Goal: Ask a question

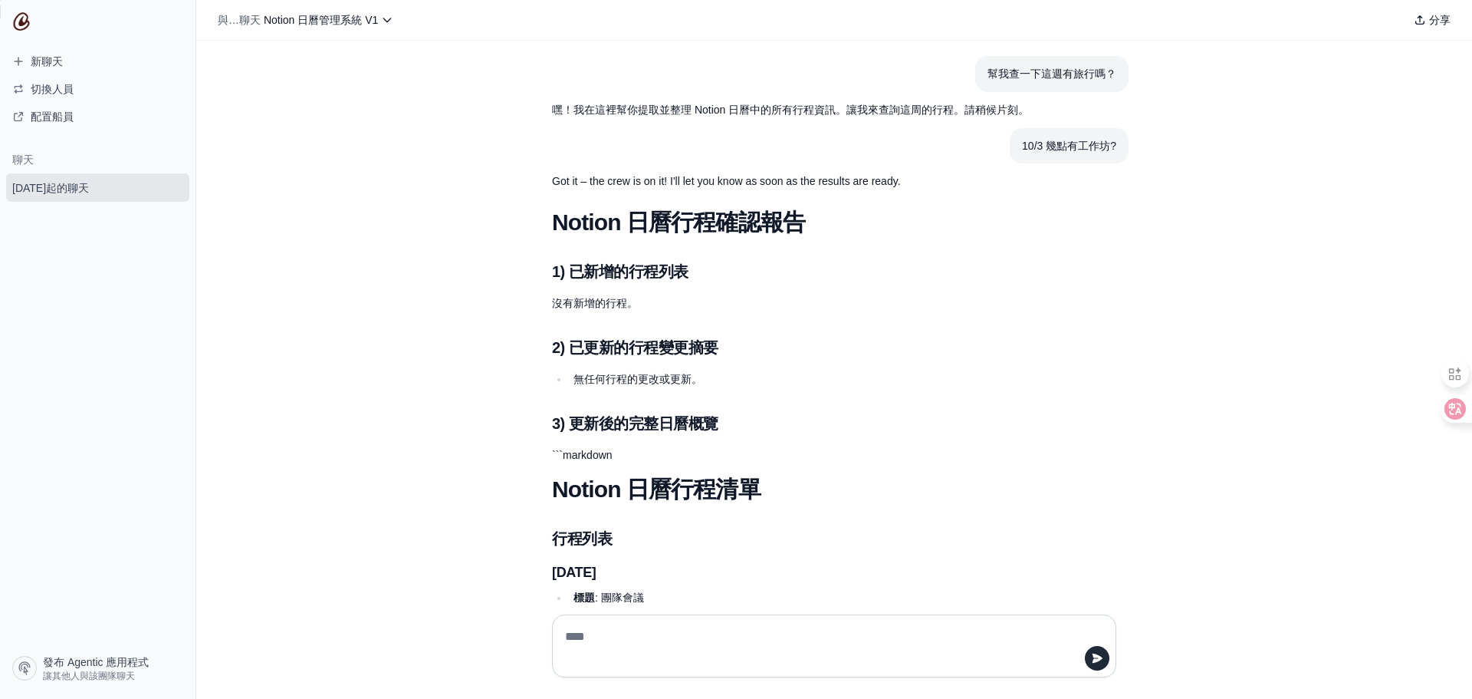
scroll to position [383, 0]
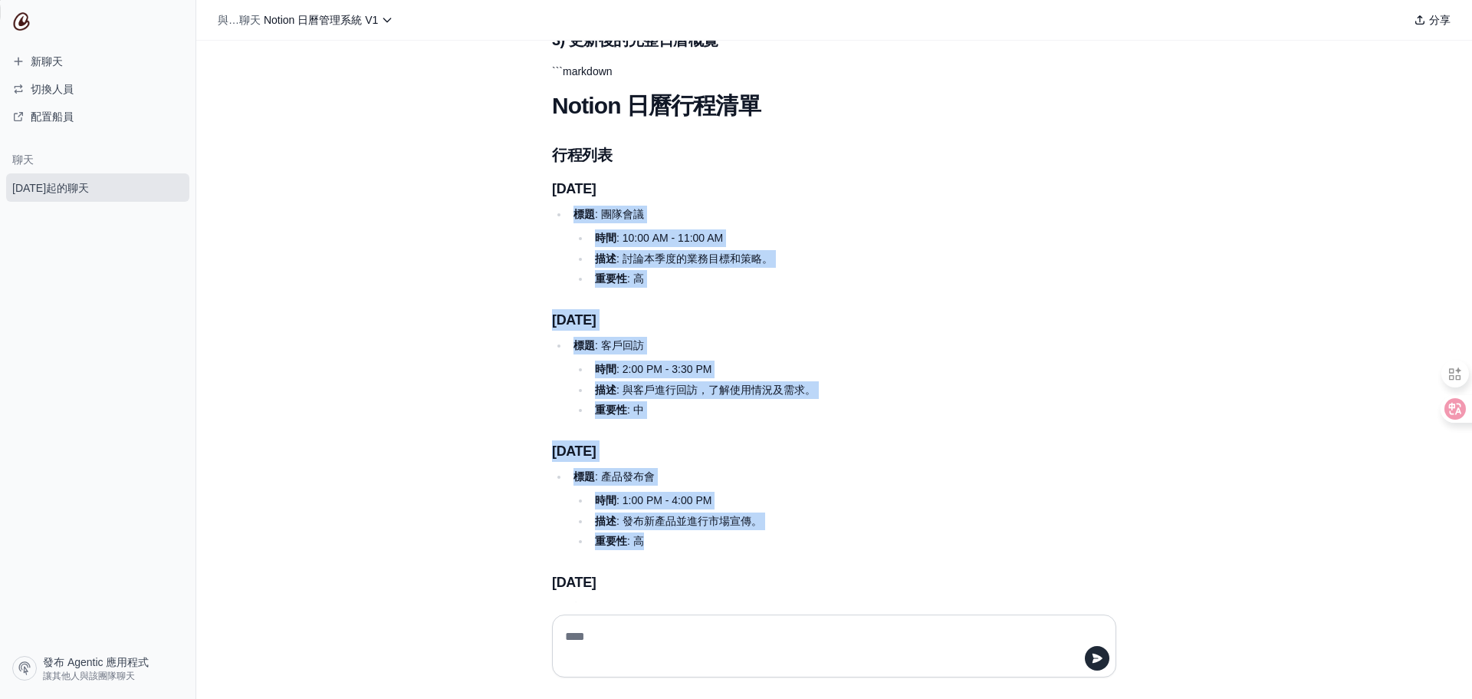
drag, startPoint x: 604, startPoint y: 222, endPoint x: 800, endPoint y: 531, distance: 366.4
click at [800, 531] on div "Notion 日曆行程確認報告 1) 已新增的行程列表 沒有新增的行程。 2) 已更新的行程變更摘要 無任何行程的更改或更新。 3) 更新後的完整日曆概覽 `…" at bounding box center [797, 505] width 491 height 1360
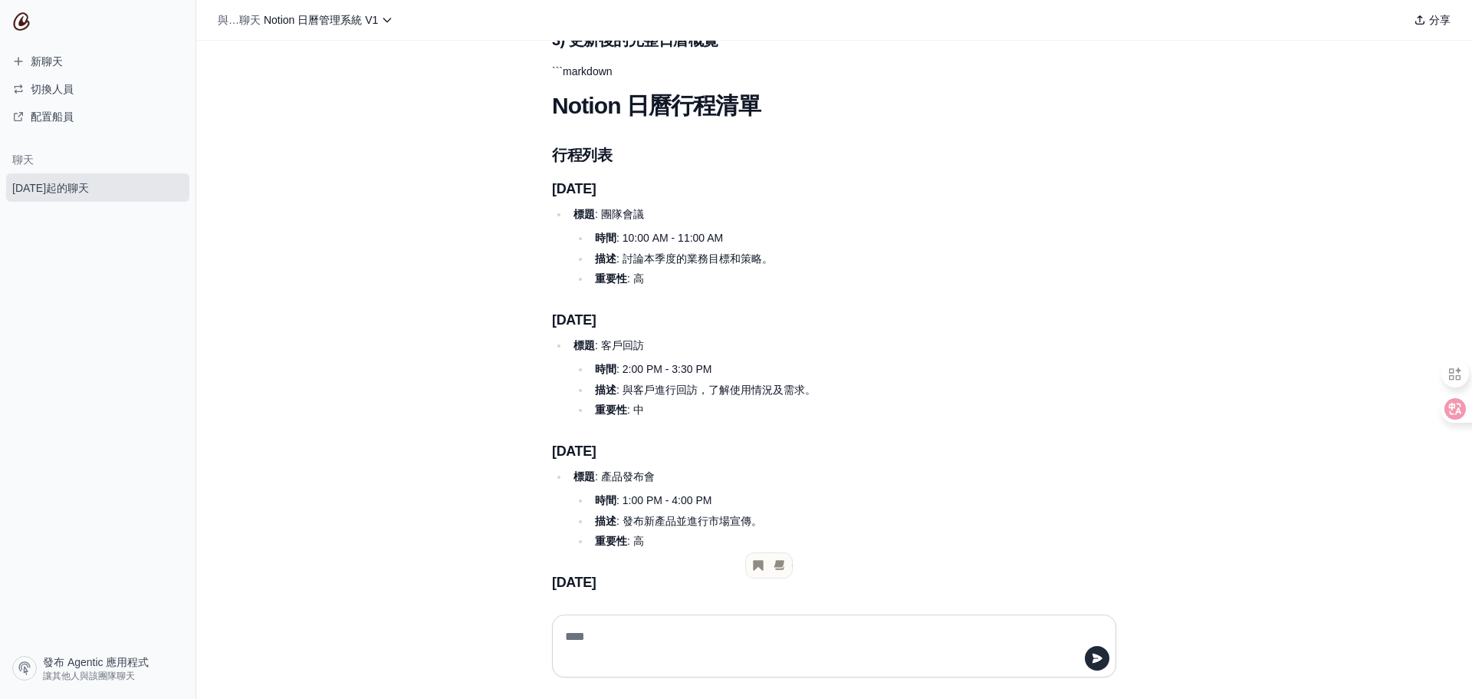
click at [372, 129] on div "幫我查一下這週有旅行嗎？ 嘿！我在這裡幫你提取並整理 Notion 日曆中的所有行程資訊。讓我來查詢這周的行程。請稍候片刻。 10/3 幾點有工作坊? Got…" at bounding box center [834, 321] width 1276 height 561
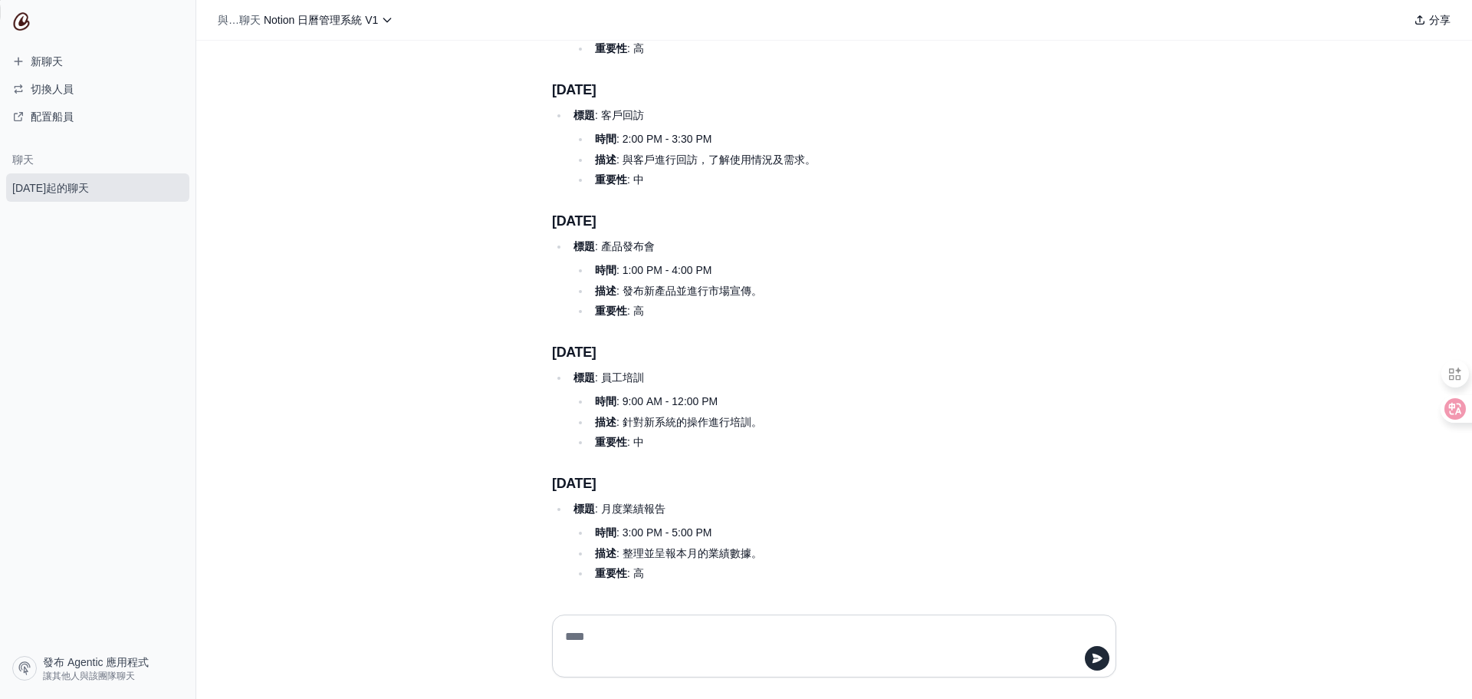
scroll to position [920, 0]
